Goal: Task Accomplishment & Management: Use online tool/utility

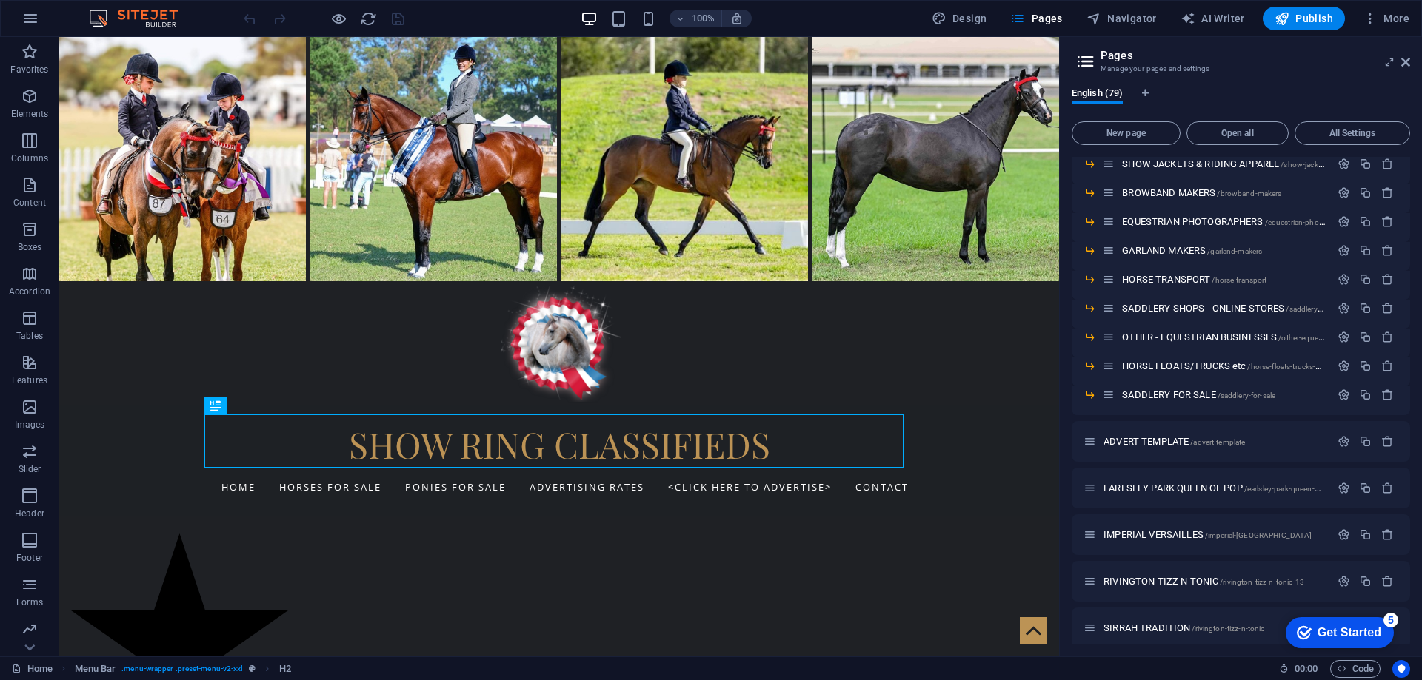
scroll to position [1037, 0]
click at [1342, 389] on icon "button" at bounding box center [1343, 391] width 13 height 13
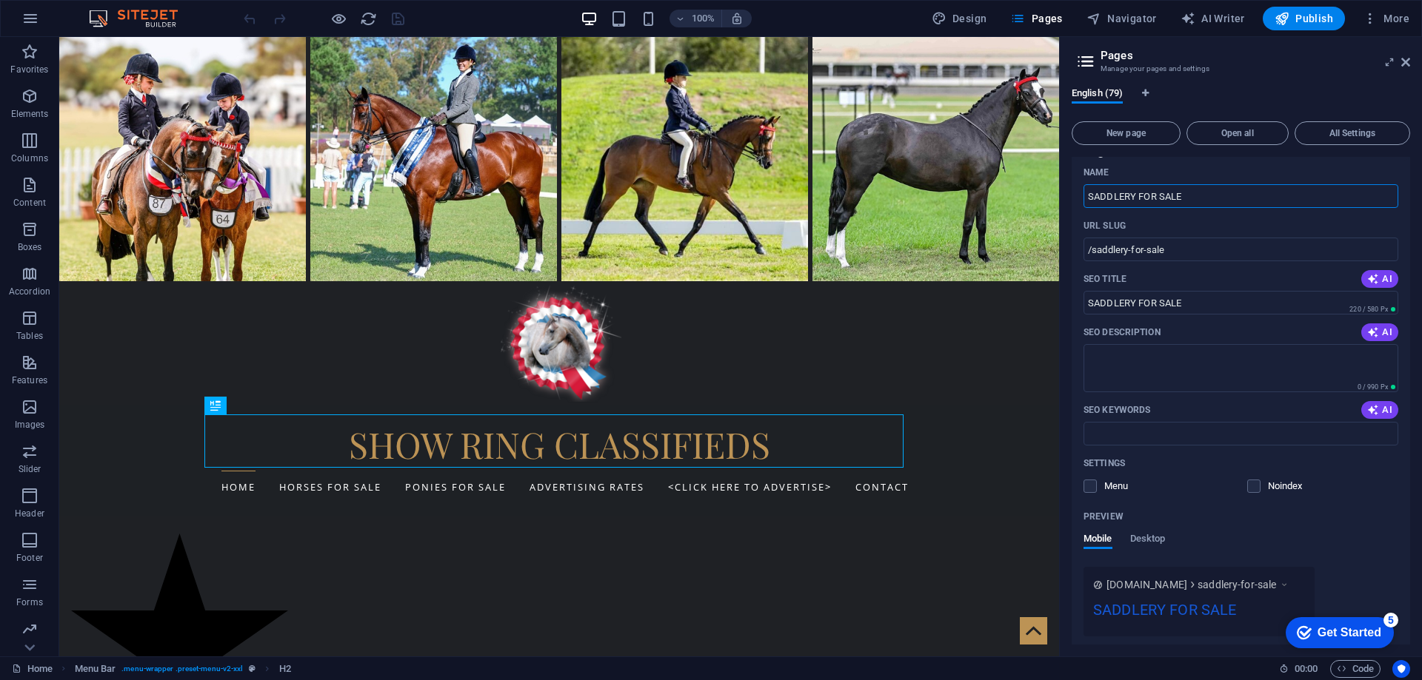
scroll to position [1407, 0]
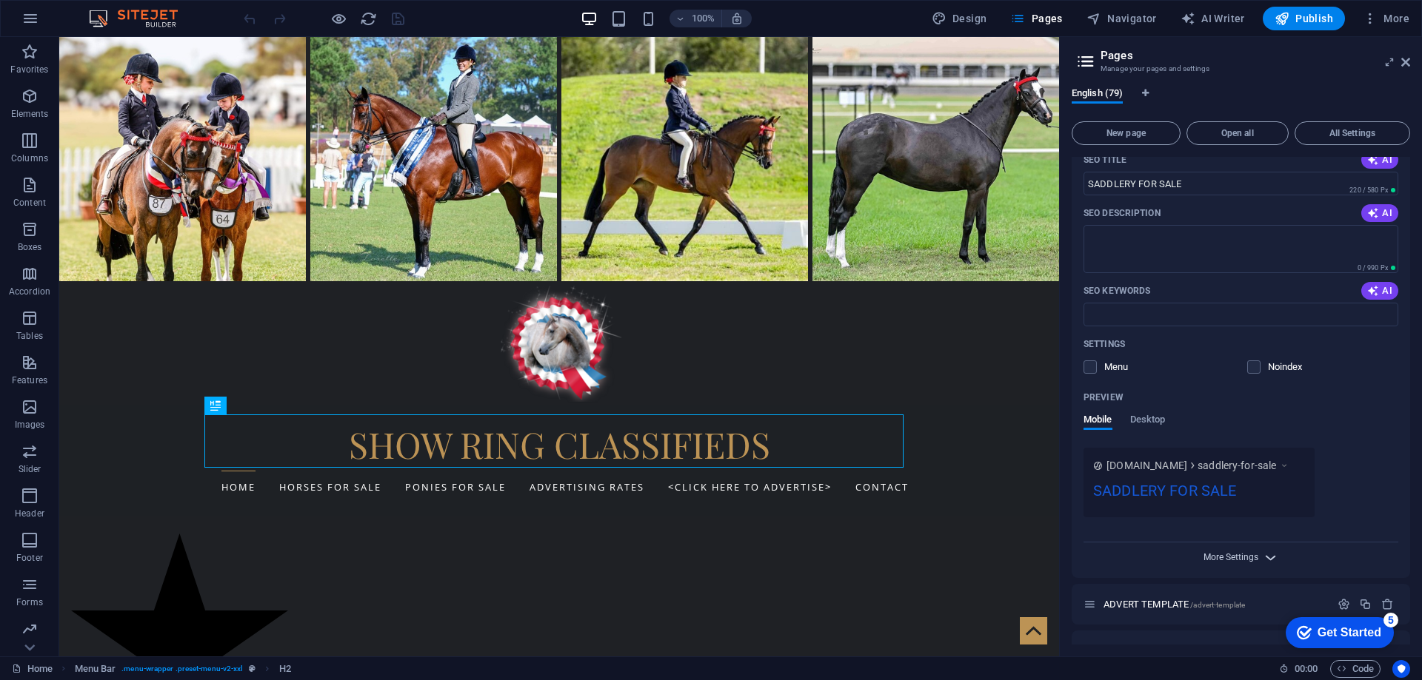
click at [1212, 558] on span "More Settings" at bounding box center [1230, 557] width 55 height 10
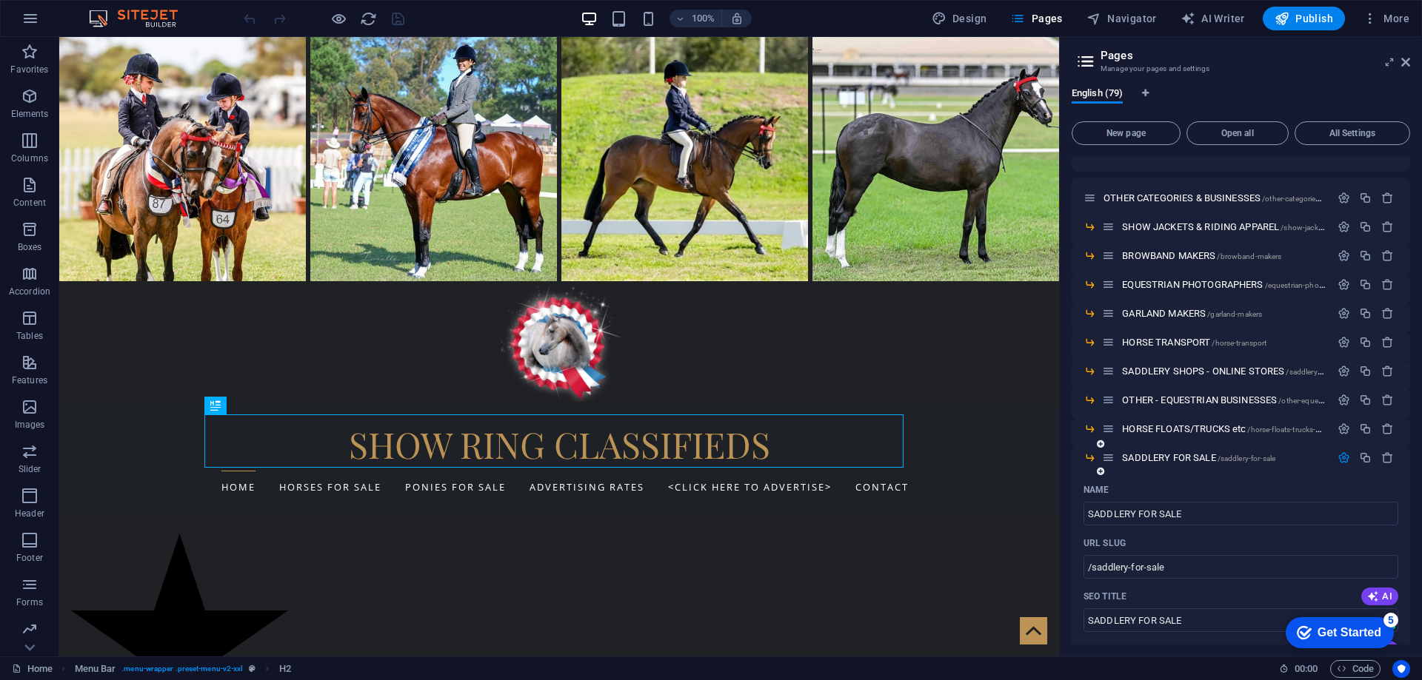
scroll to position [889, 0]
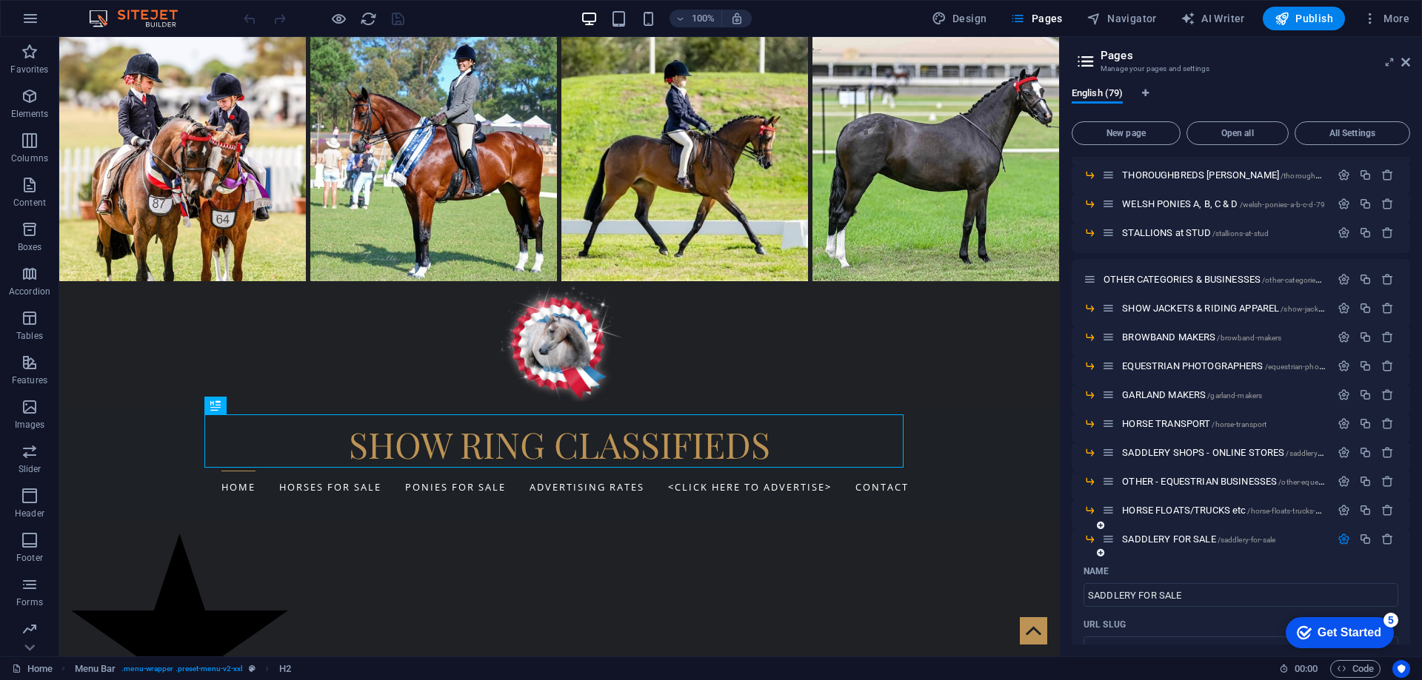
click at [1337, 543] on icon "button" at bounding box center [1343, 539] width 13 height 13
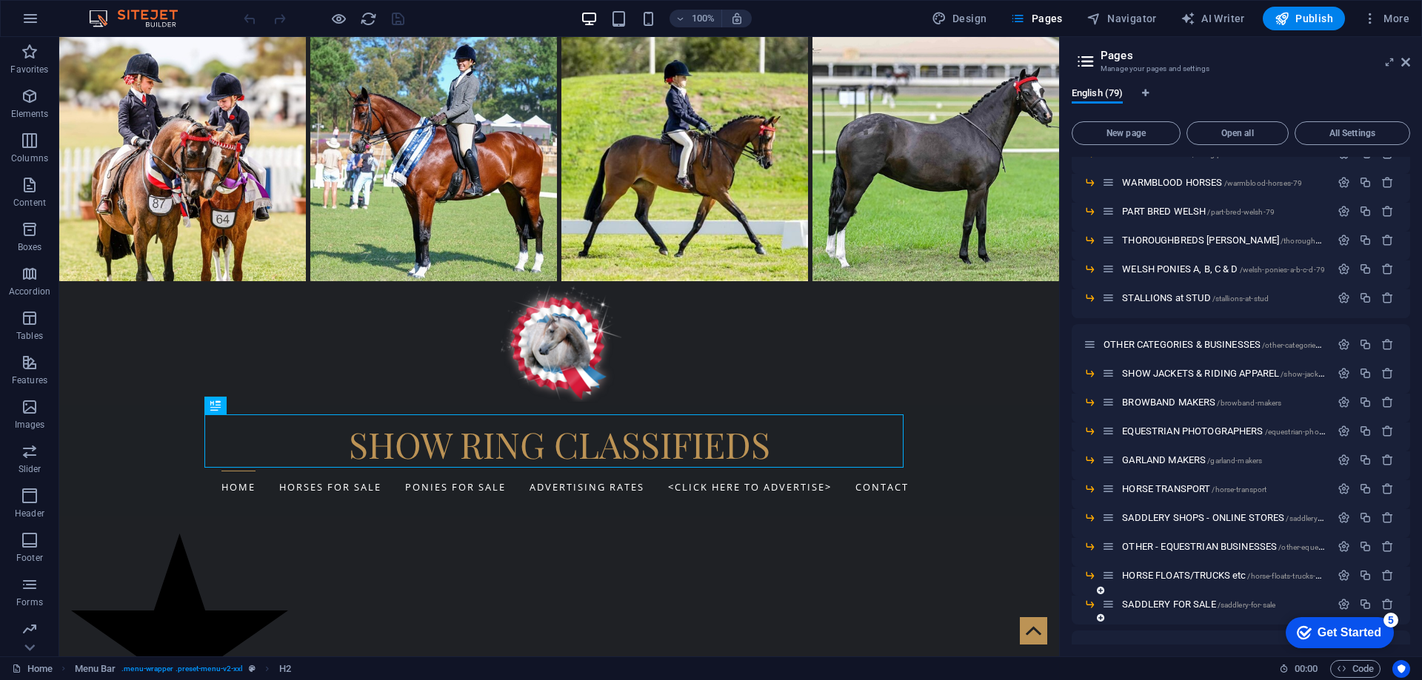
scroll to position [814, 0]
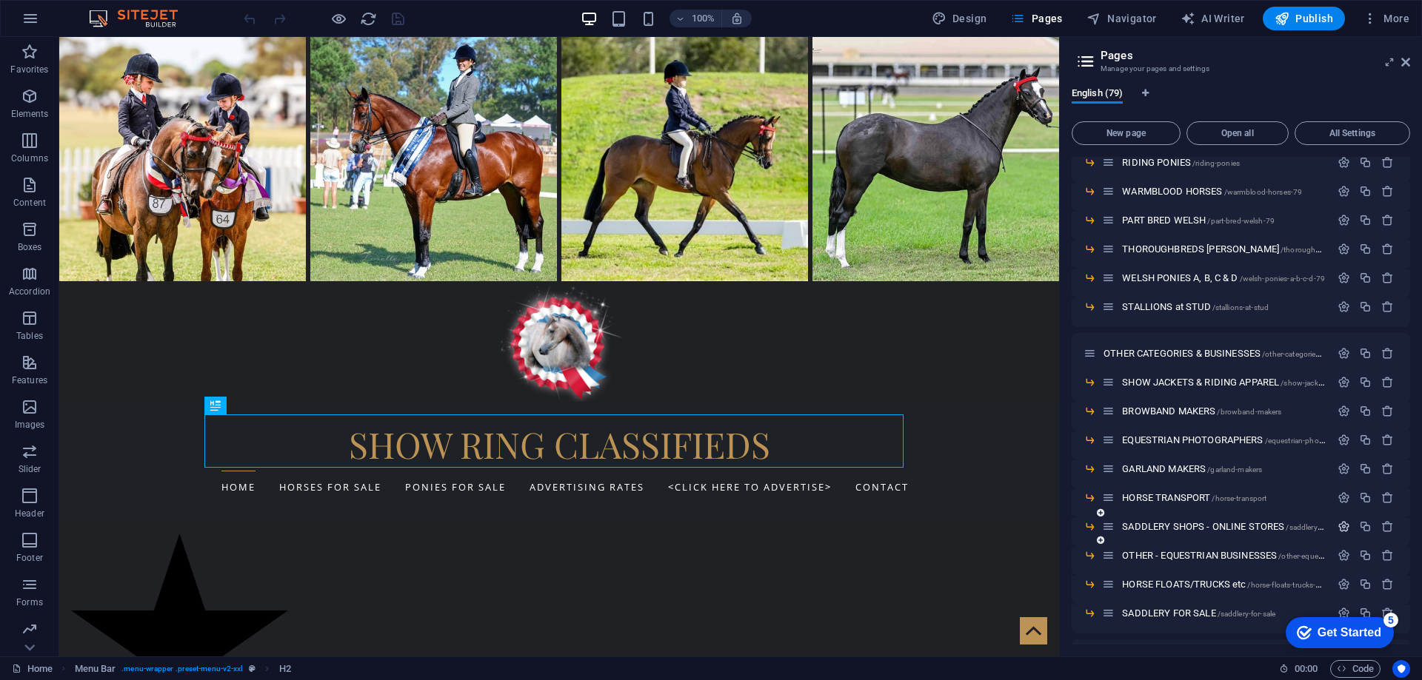
click at [1339, 530] on icon "button" at bounding box center [1343, 527] width 13 height 13
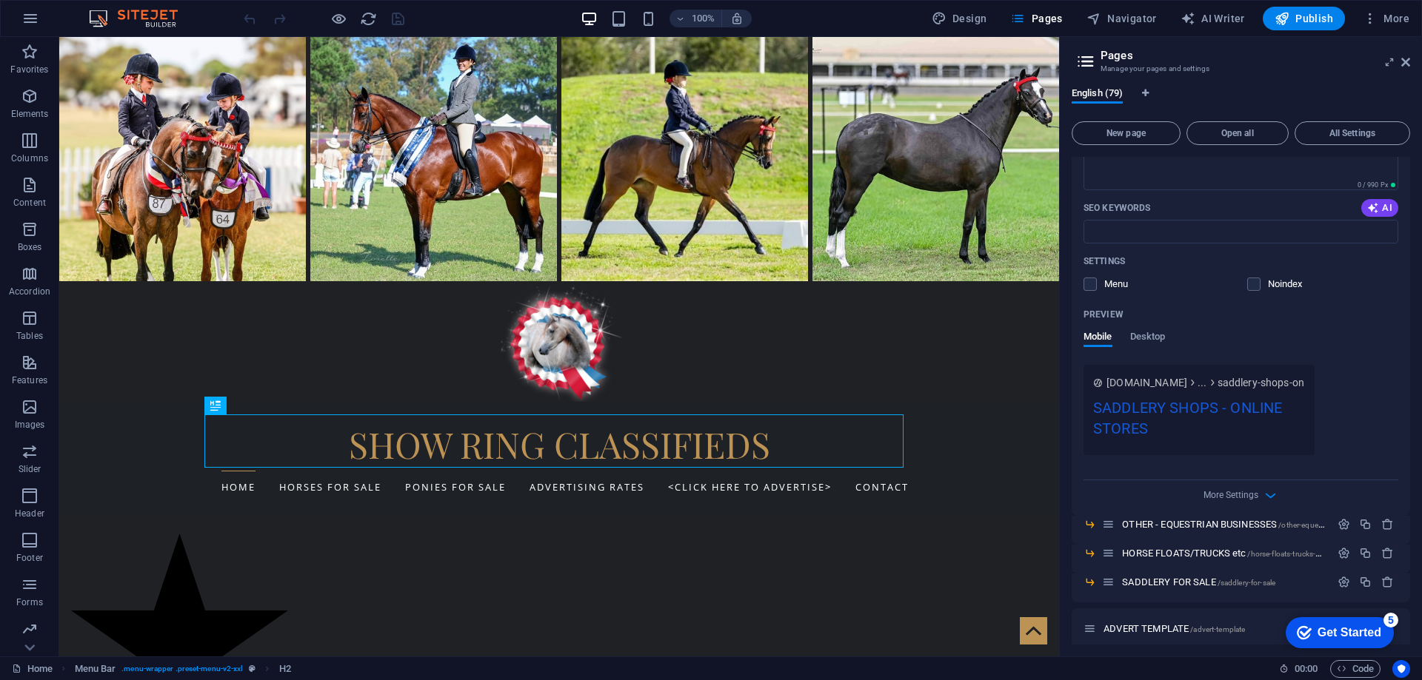
scroll to position [1407, 0]
click at [1213, 487] on span "More Settings" at bounding box center [1230, 491] width 55 height 10
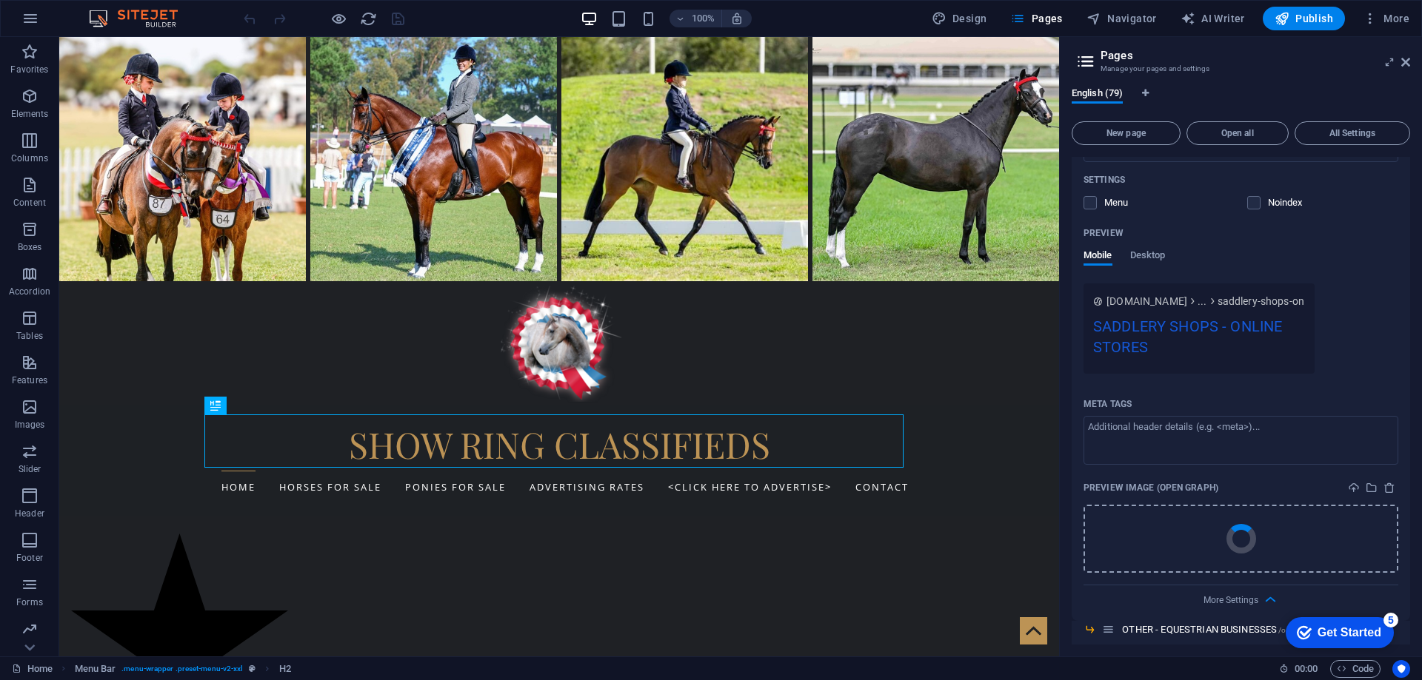
scroll to position [1555, 0]
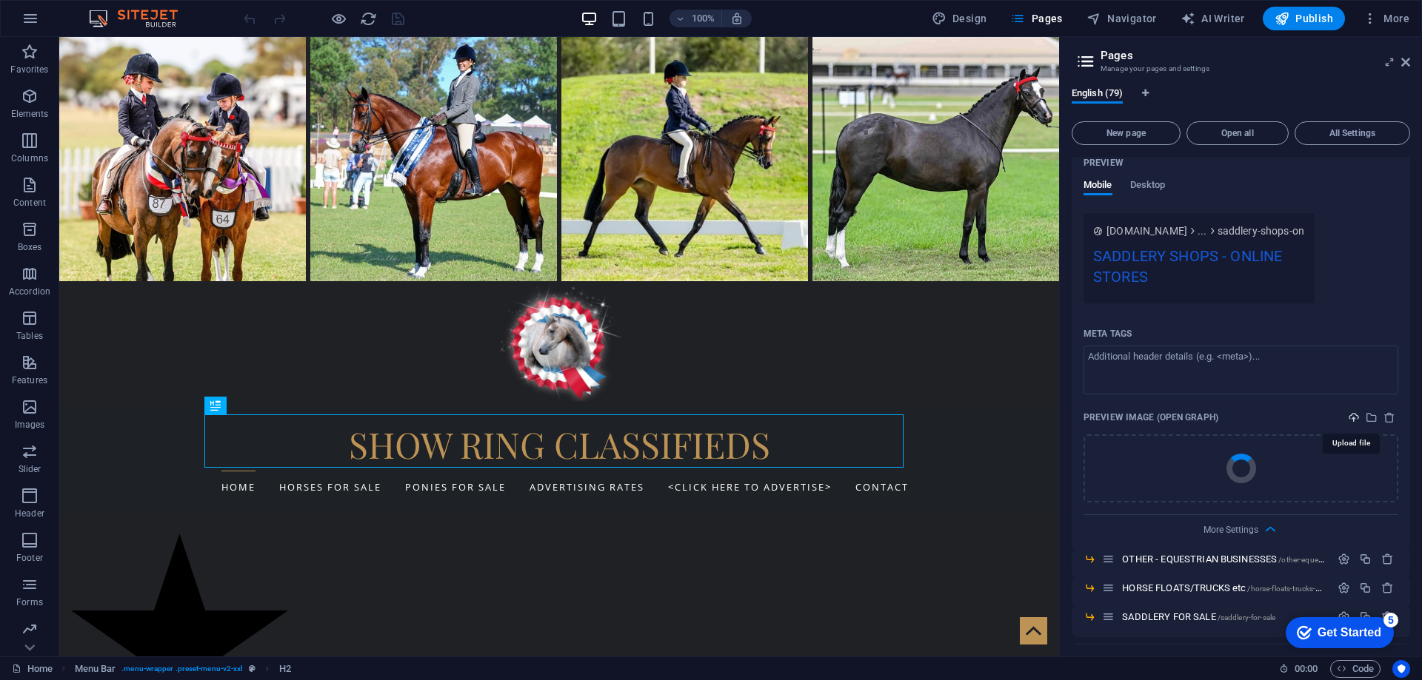
click at [1351, 422] on icon "upload" at bounding box center [1354, 418] width 12 height 12
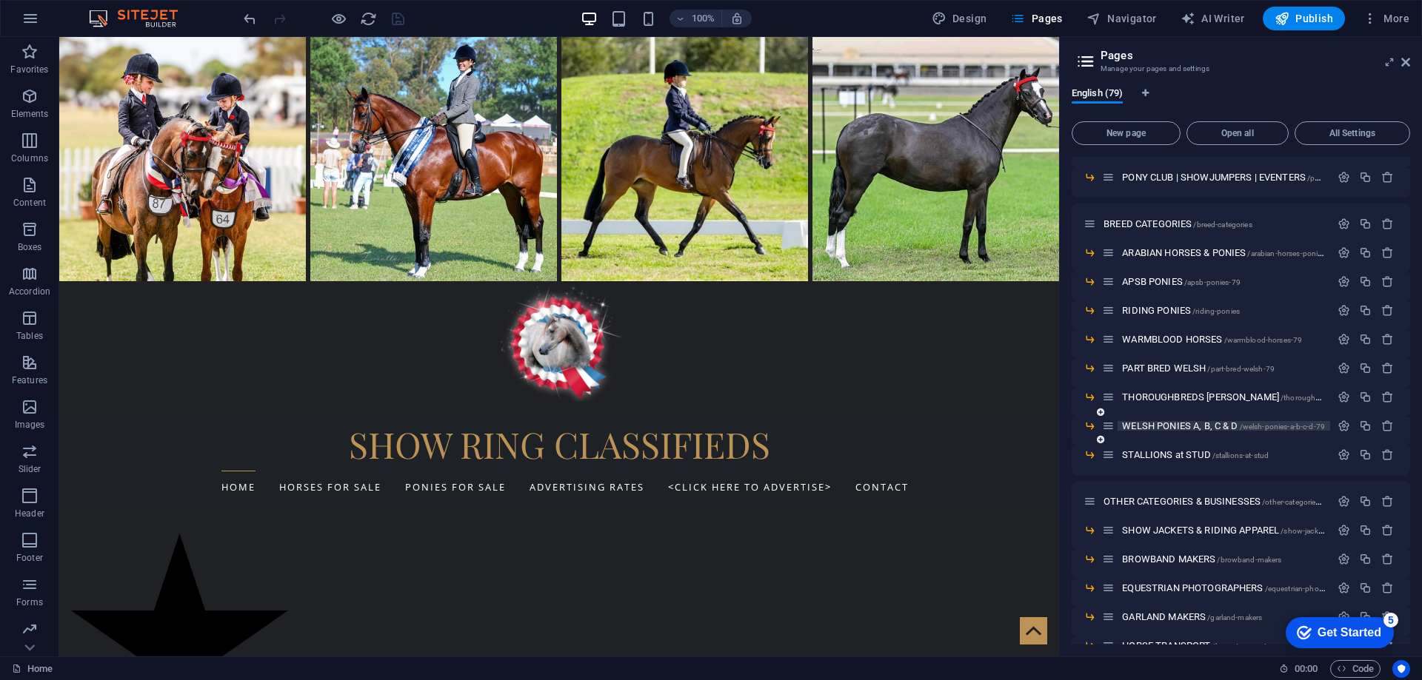
scroll to position [963, 0]
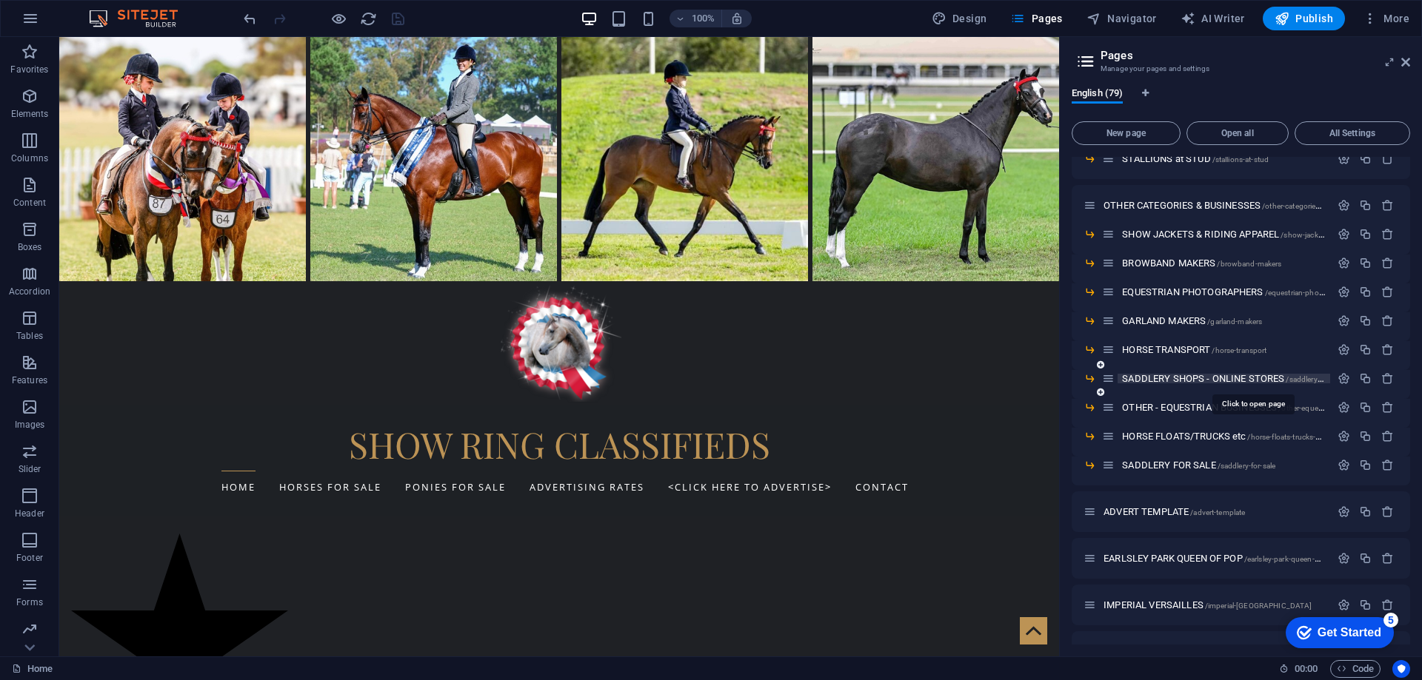
click at [1160, 376] on span "SADDLERY SHOPS - ONLINE STORES /saddlery-shops-online-stores" at bounding box center [1254, 378] width 264 height 11
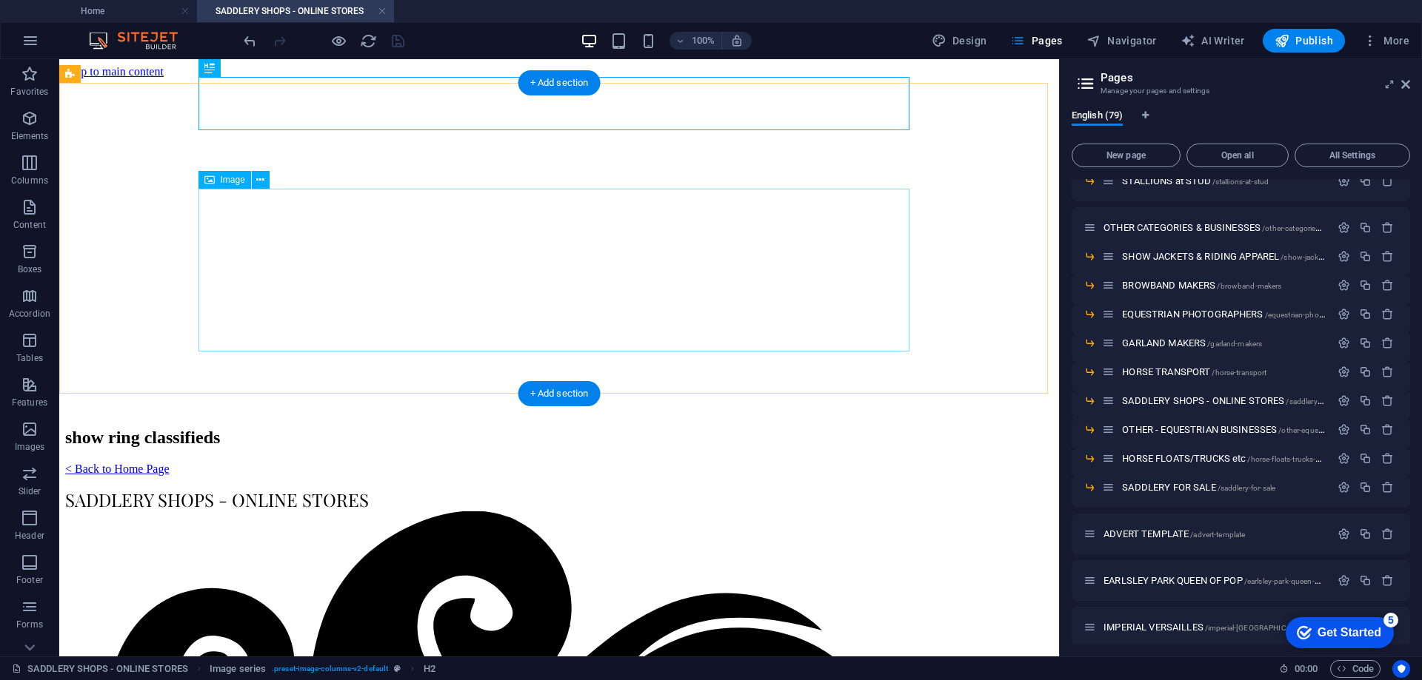
scroll to position [0, 0]
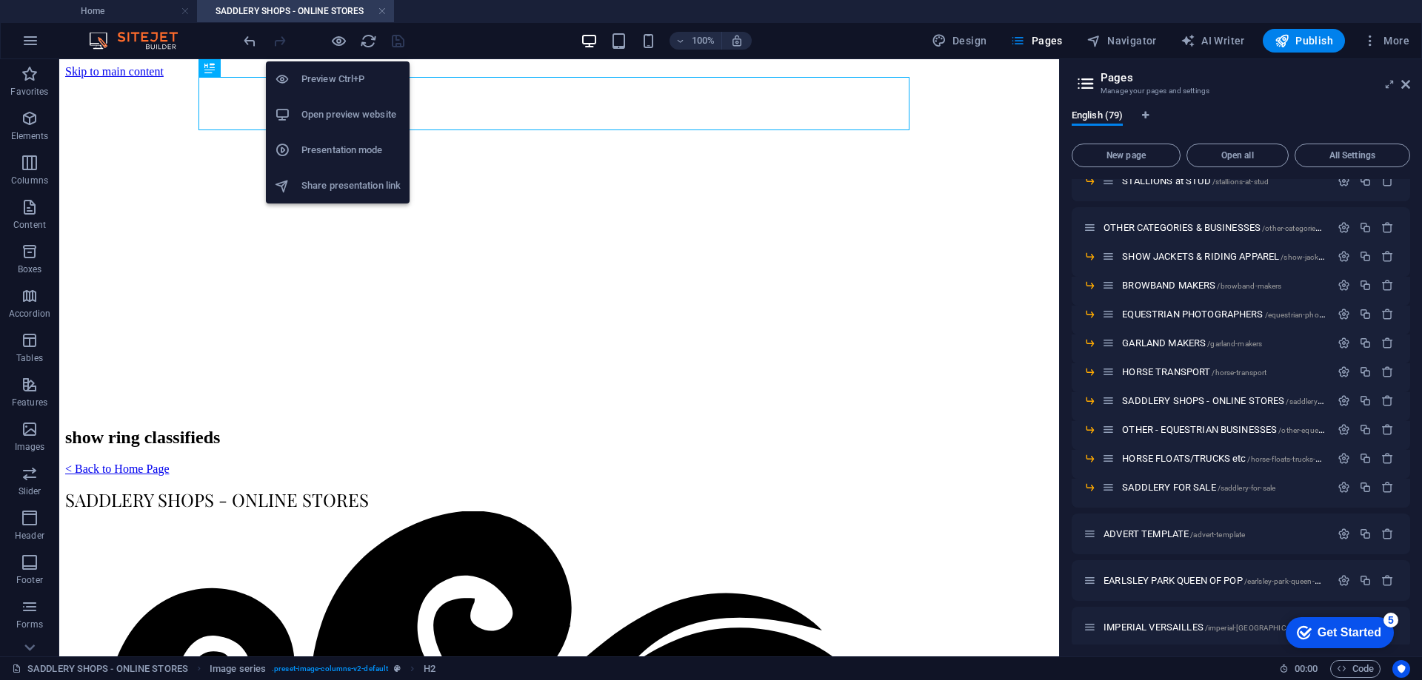
click at [329, 110] on h6 "Open preview website" at bounding box center [350, 115] width 99 height 18
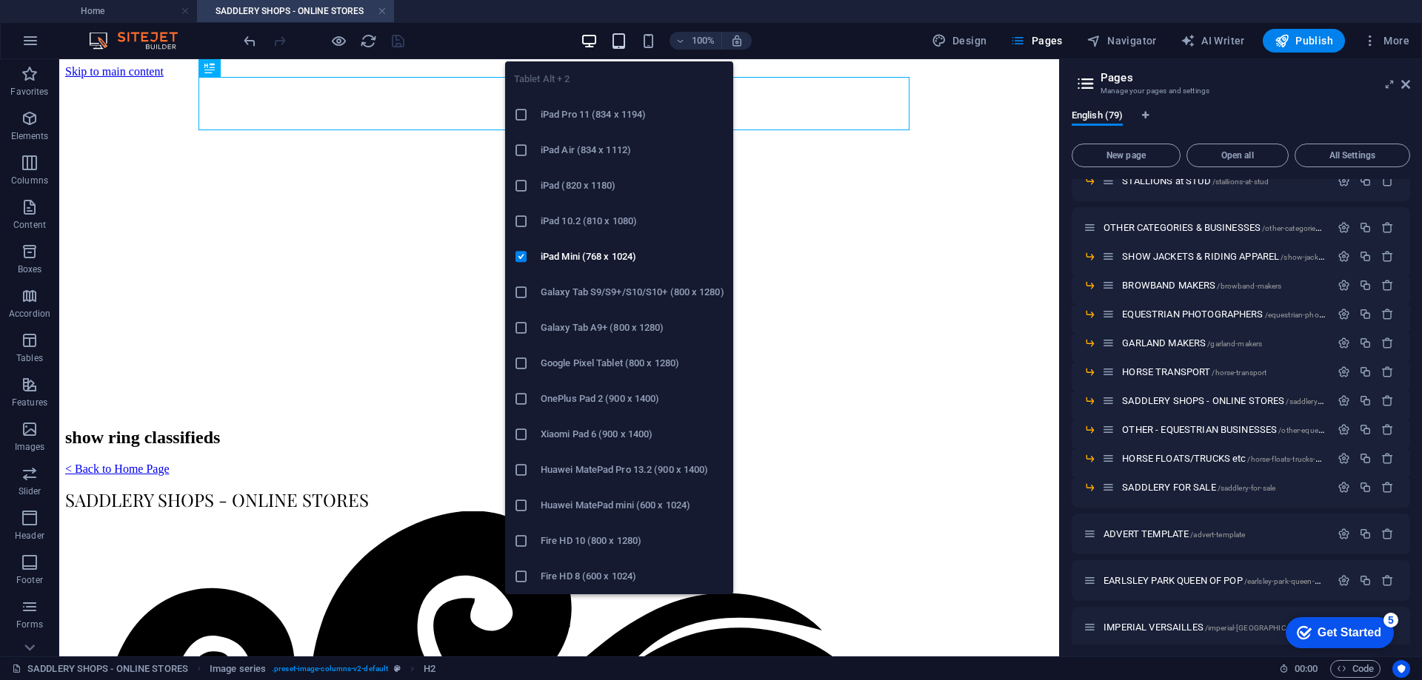
click at [625, 42] on icon "button" at bounding box center [618, 41] width 17 height 17
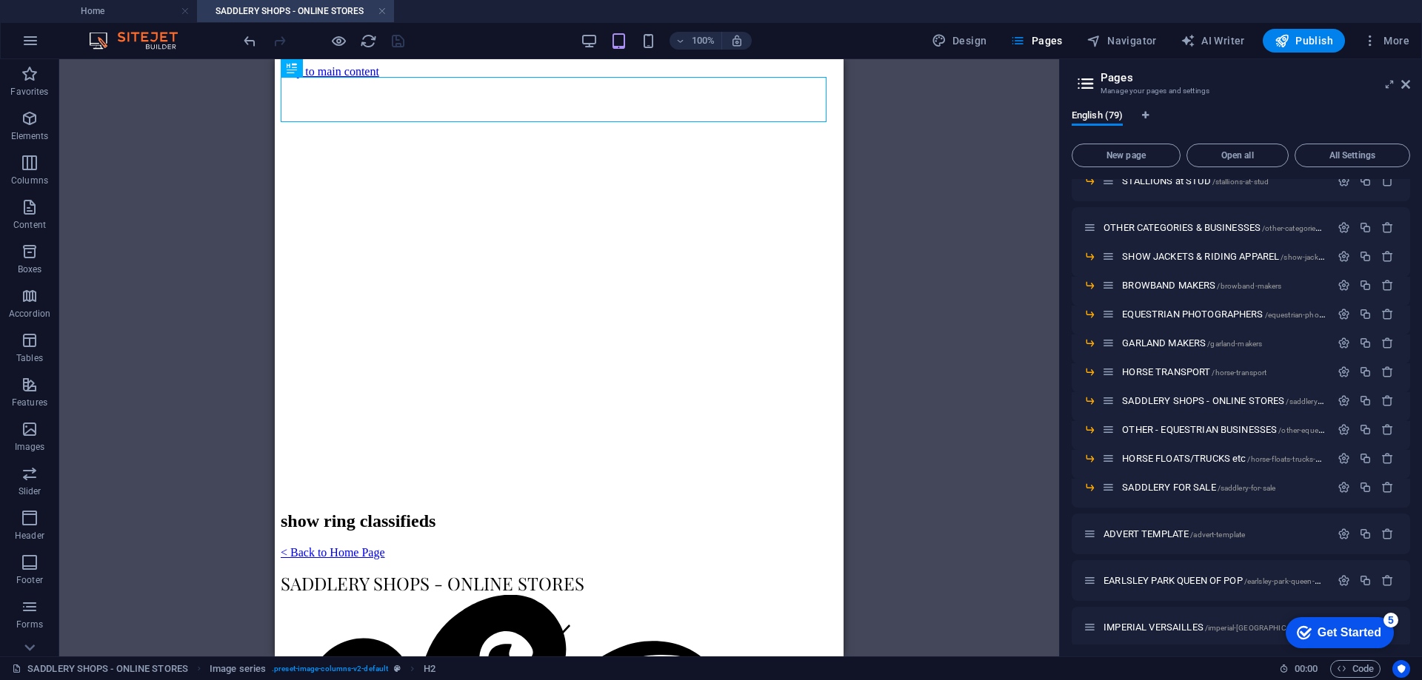
click at [168, 174] on div "Drag here to replace the existing content. Press “Ctrl” if you want to create a…" at bounding box center [559, 358] width 1000 height 598
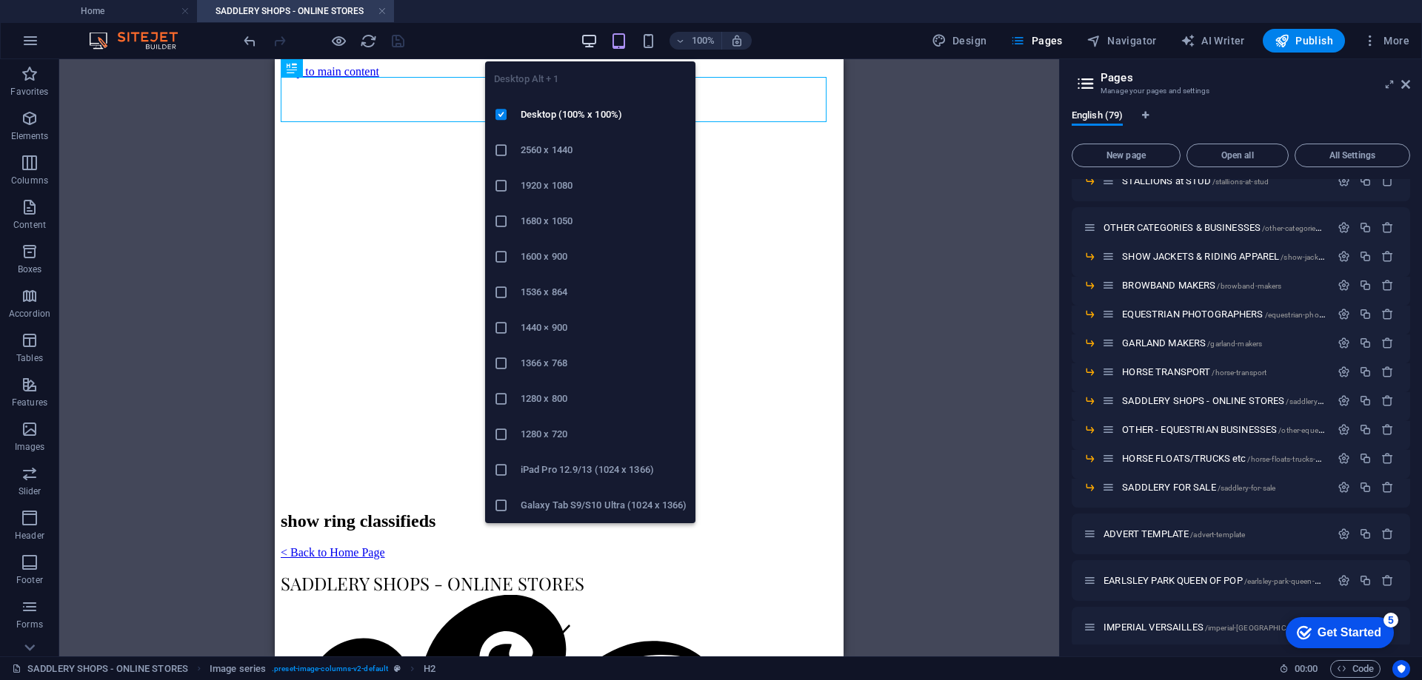
click at [594, 41] on icon "button" at bounding box center [589, 41] width 17 height 17
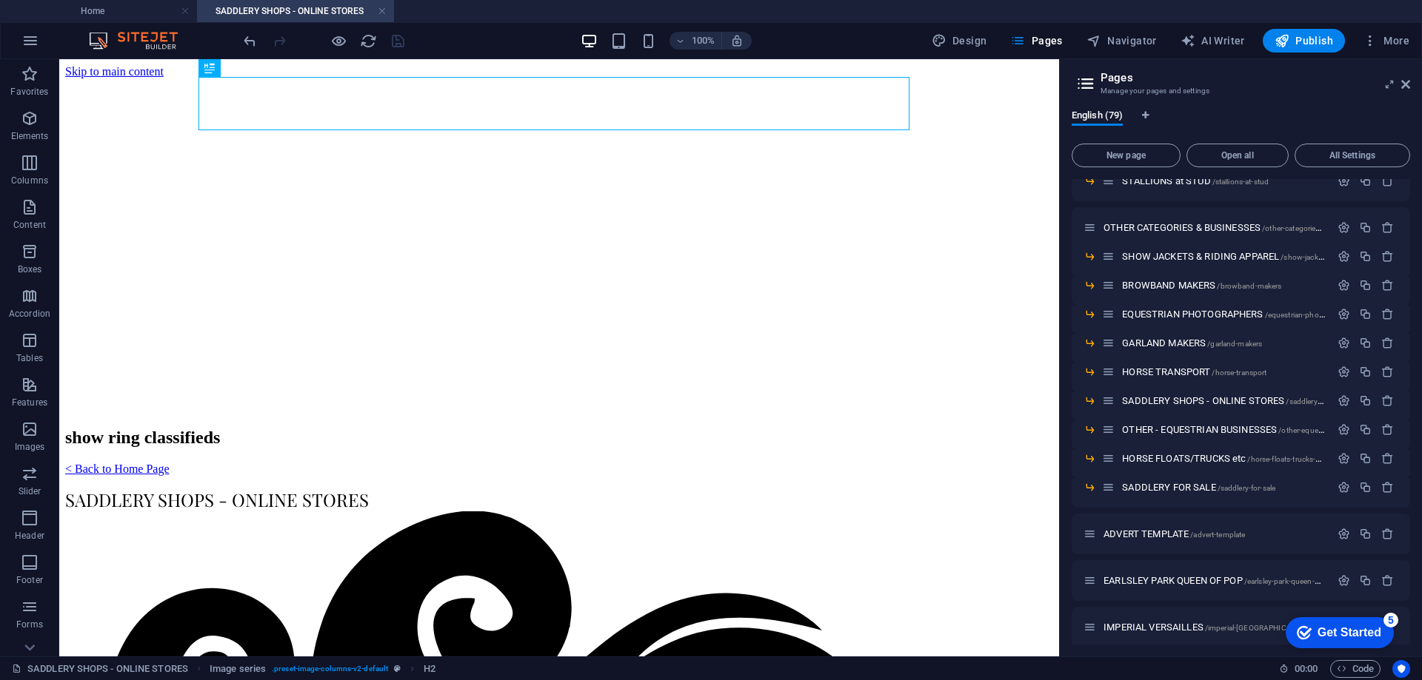
click at [478, 38] on div "100% Design Pages Navigator AI Writer Publish More" at bounding box center [828, 41] width 1174 height 24
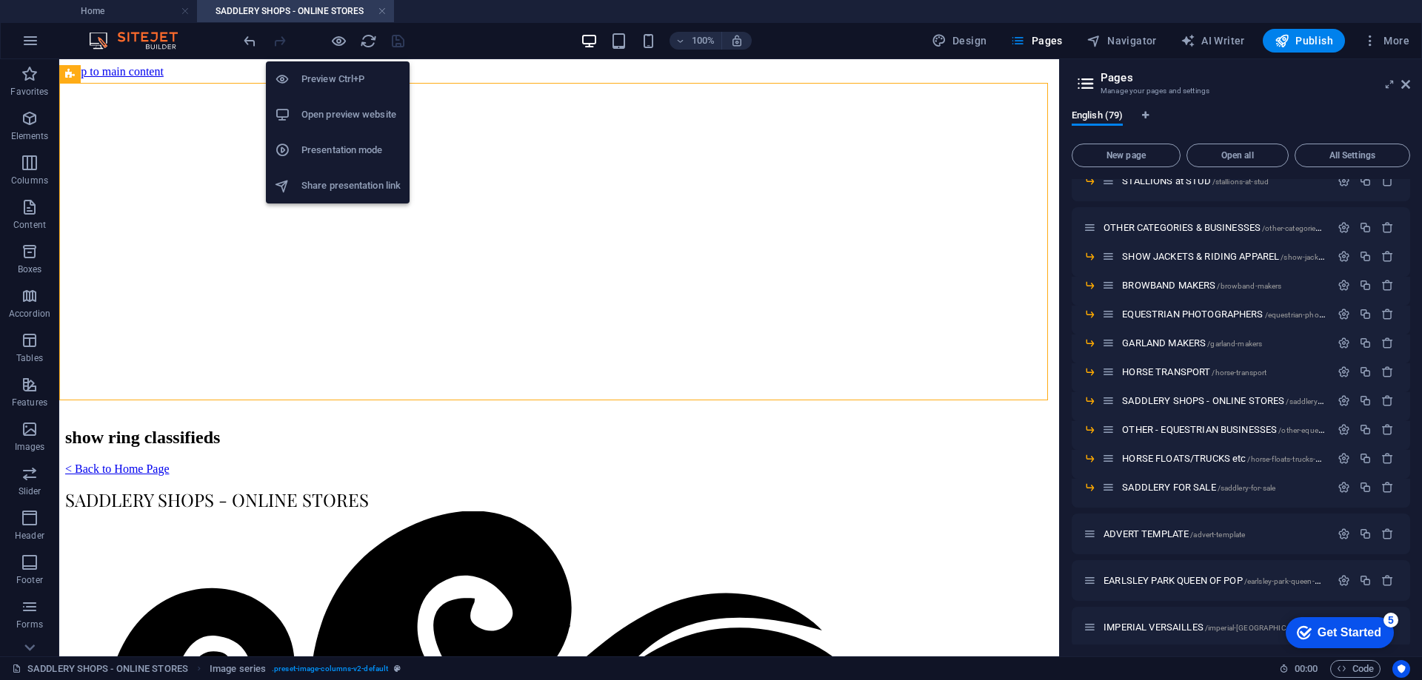
click at [314, 78] on h6 "Preview Ctrl+P" at bounding box center [350, 79] width 99 height 18
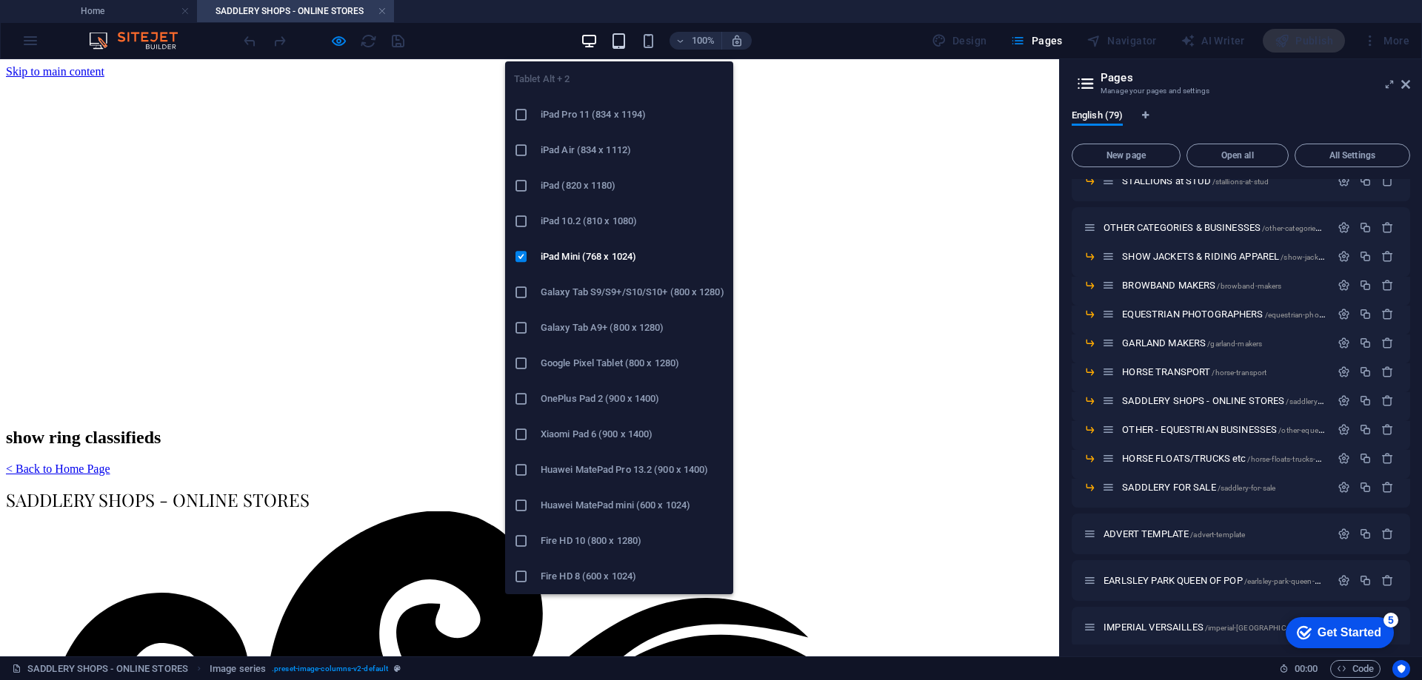
click at [625, 47] on icon "button" at bounding box center [618, 41] width 17 height 17
